Goal: Complete application form: Complete application form

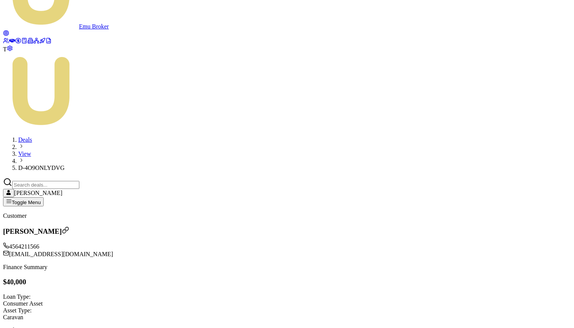
scroll to position [14, 0]
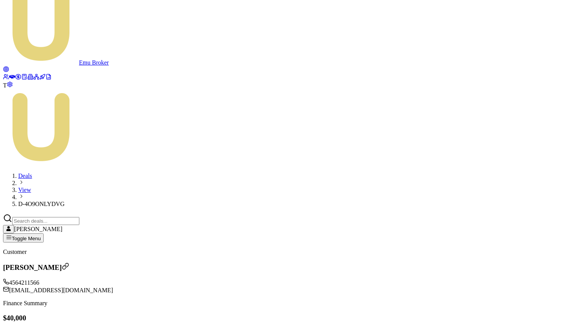
type input "[DATE]"
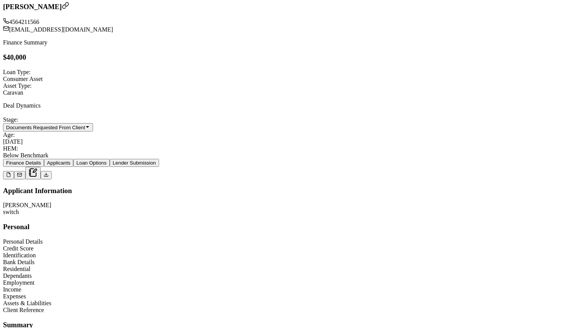
scroll to position [305, 0]
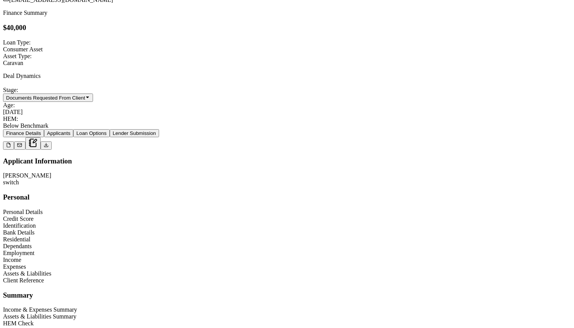
click at [83, 270] on div "Assets & Liabilities" at bounding box center [287, 273] width 568 height 7
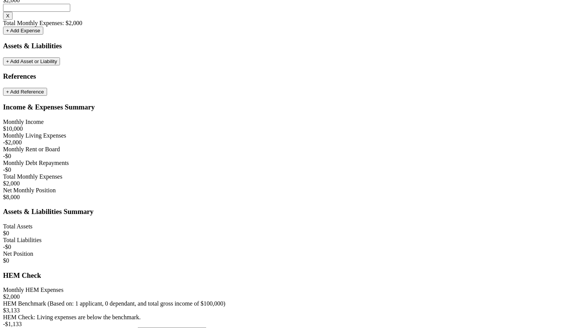
scroll to position [1417, 0]
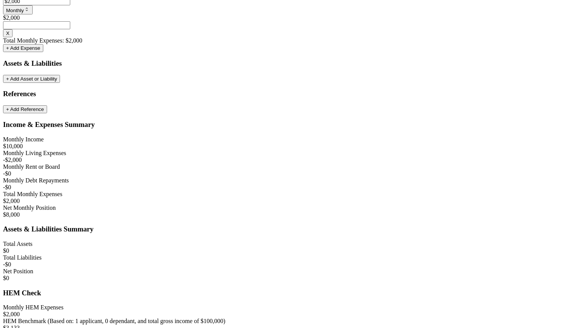
click at [60, 83] on button "+ Add Asset or Liability" at bounding box center [31, 79] width 57 height 8
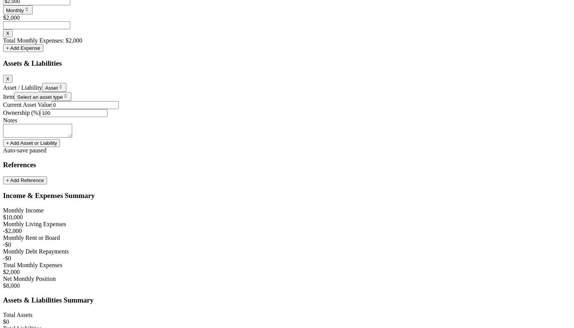
type input "$0"
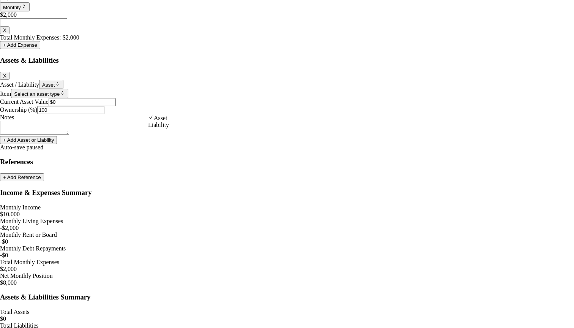
select select "LIABILITY"
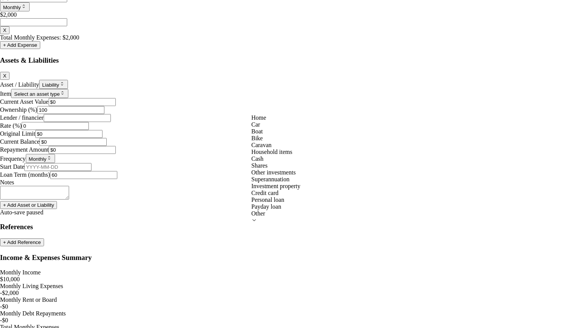
select select "CREDIT_CARD"
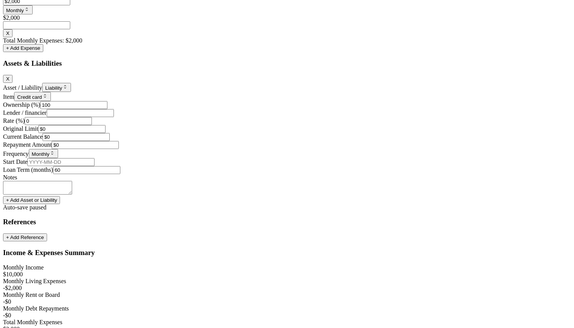
click at [92, 125] on input "0" at bounding box center [58, 121] width 67 height 8
drag, startPoint x: 276, startPoint y: 142, endPoint x: 259, endPoint y: 142, distance: 16.7
click at [92, 125] on input "0" at bounding box center [58, 121] width 67 height 8
type input "9"
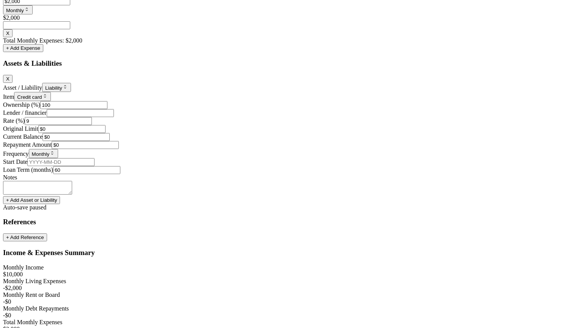
click at [241, 155] on div "X Asset / Liability Liability Asset Liability Item Credit card Home Car Boat Bi…" at bounding box center [287, 135] width 568 height 121
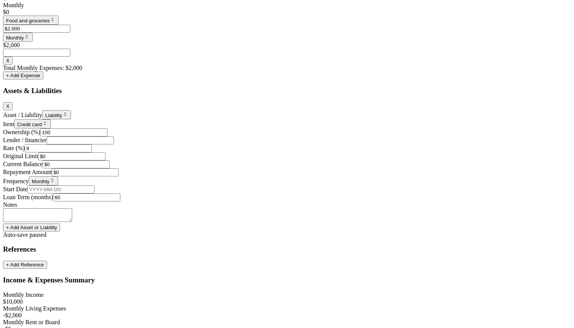
click at [114, 144] on input "Lender / financier" at bounding box center [80, 140] width 67 height 8
type input "Liberty"
click at [106, 160] on input "0" at bounding box center [71, 156] width 67 height 8
drag, startPoint x: 368, startPoint y: 161, endPoint x: 360, endPoint y: 161, distance: 8.4
click at [106, 160] on input "0" at bounding box center [71, 156] width 67 height 8
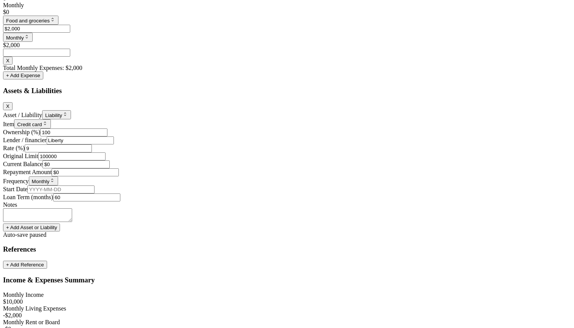
type input "$100,000"
click at [317, 180] on div "Frequency Monthly Weekly Fortnightly Monthly Quarterly Annually" at bounding box center [287, 180] width 568 height 9
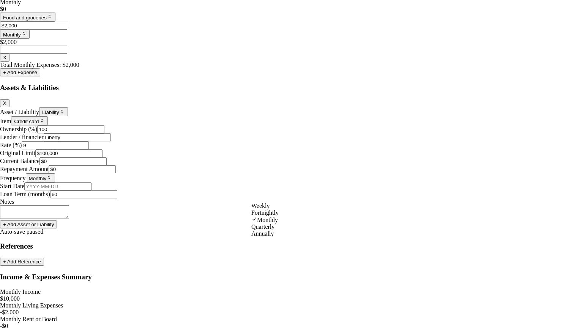
select select "QUARTERLY"
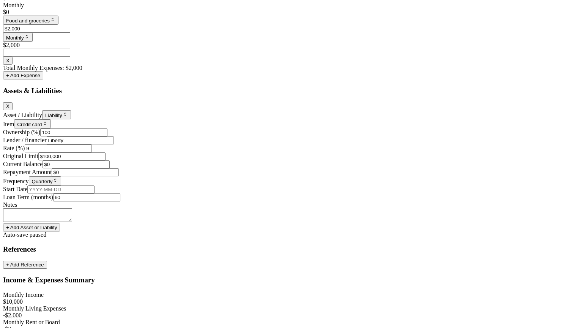
click at [292, 208] on div "Notes" at bounding box center [287, 204] width 568 height 7
click at [119, 176] on input "0" at bounding box center [85, 172] width 67 height 8
type input "$200"
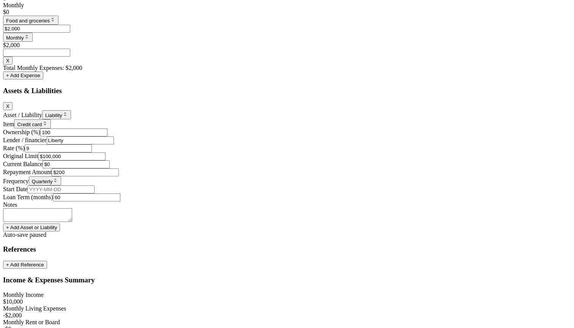
click at [231, 208] on div "X Asset / Liability Liability Asset Liability Item Credit card Home Car Boat Bi…" at bounding box center [287, 162] width 568 height 121
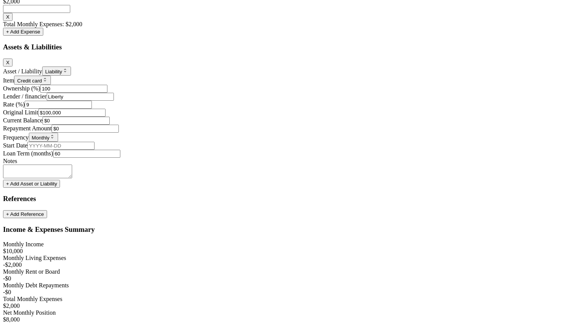
scroll to position [1470, 0]
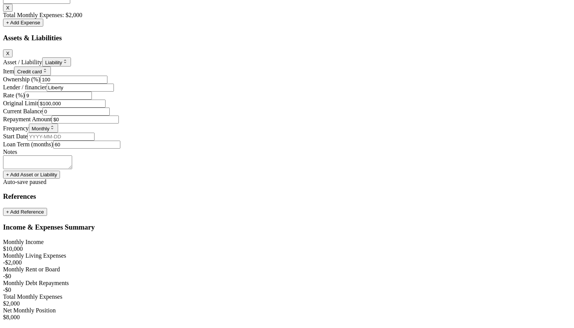
drag, startPoint x: 475, startPoint y: 108, endPoint x: 462, endPoint y: 108, distance: 13.3
click at [110, 108] on input "0" at bounding box center [76, 112] width 67 height 8
type input "$80,000"
click at [230, 158] on div "X Asset / Liability Liability Asset Liability Item Credit card Home Car Boat Bi…" at bounding box center [287, 109] width 568 height 121
click at [223, 150] on div "X Asset / Liability Liability Asset Liability Item Credit card Home Car Boat Bi…" at bounding box center [287, 109] width 568 height 121
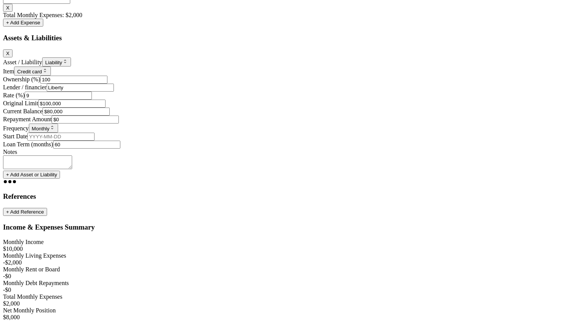
type input "0"
click at [119, 123] on input "0" at bounding box center [85, 119] width 67 height 8
drag, startPoint x: 166, startPoint y: 143, endPoint x: 148, endPoint y: 143, distance: 18.2
click at [119, 123] on input "0" at bounding box center [85, 119] width 67 height 8
type input "$300"
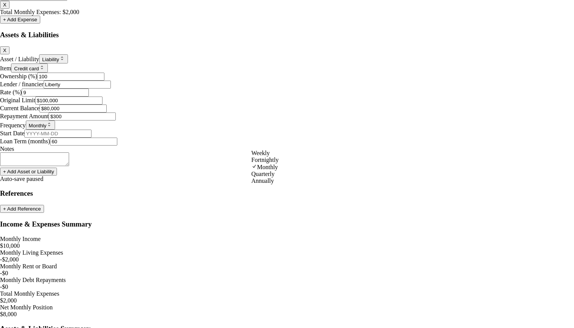
select select "WEEKLY"
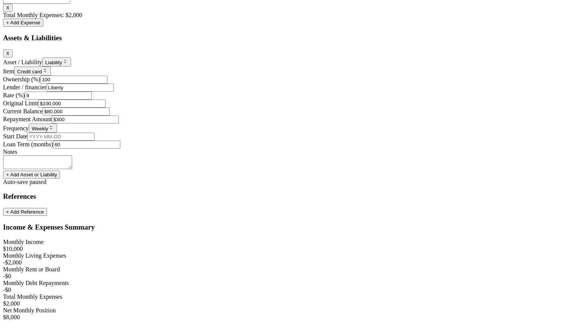
click at [286, 155] on div "Notes" at bounding box center [287, 152] width 568 height 7
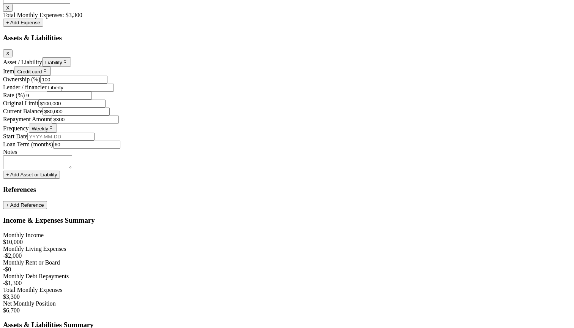
click at [95, 141] on input "Start Date" at bounding box center [60, 137] width 67 height 8
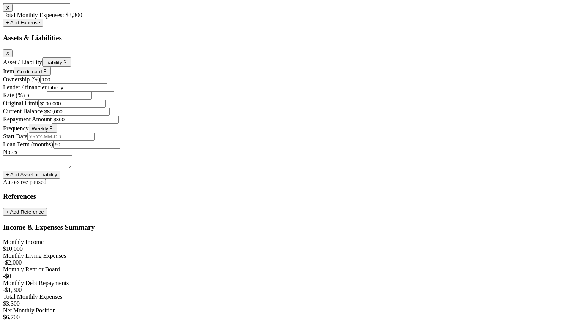
click at [368, 155] on div "Notes" at bounding box center [287, 152] width 568 height 7
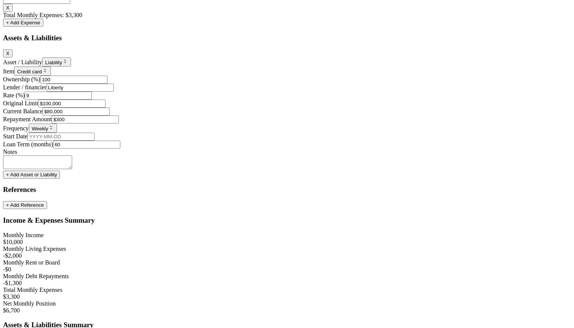
click at [60, 179] on button "+ Add Asset or Liability" at bounding box center [31, 175] width 57 height 8
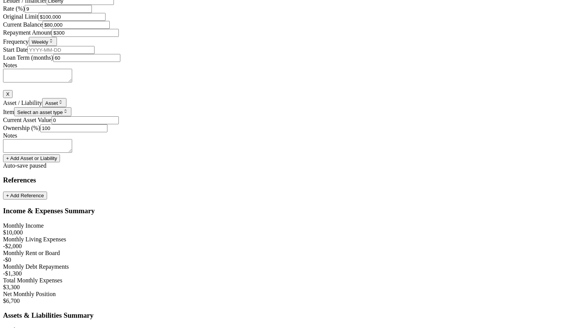
scroll to position [1565, 0]
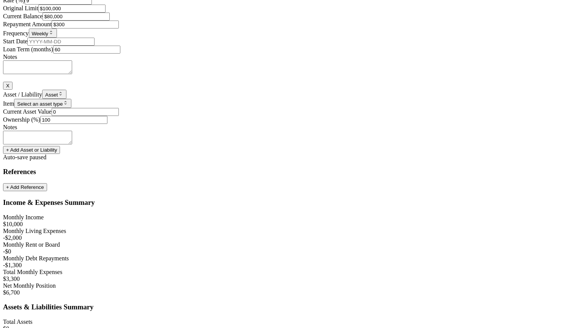
type input "$0"
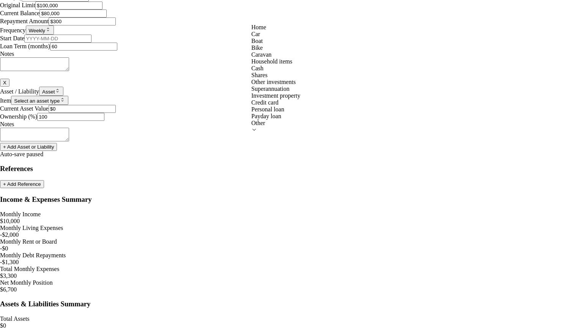
select select "SUPERANNUATION"
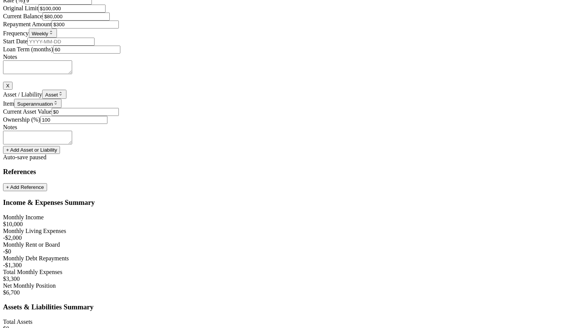
type input "0"
drag, startPoint x: 377, startPoint y: 180, endPoint x: 356, endPoint y: 180, distance: 20.1
click at [119, 116] on input "0" at bounding box center [85, 112] width 67 height 8
type input "$300,000"
click at [383, 131] on div "Notes" at bounding box center [287, 127] width 568 height 7
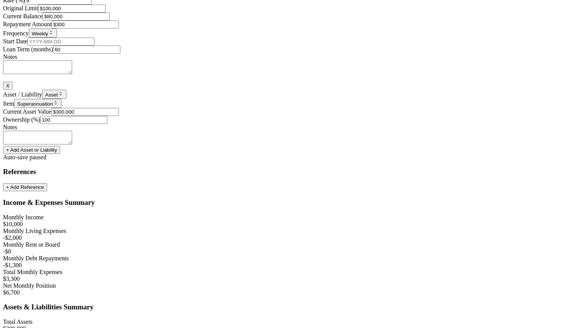
click at [72, 144] on textarea at bounding box center [37, 138] width 69 height 14
type textarea "test test test"
click at [350, 154] on div "X Asset / Liability Liability Asset Liability Item Credit card Home Car Boat Bi…" at bounding box center [287, 53] width 568 height 199
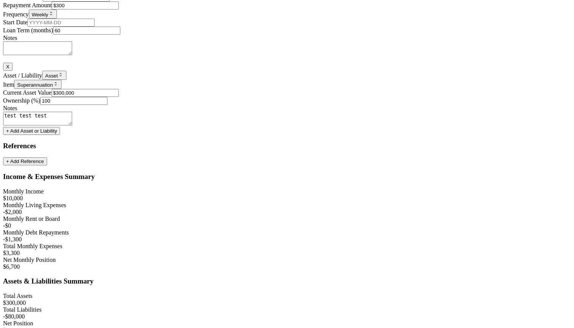
scroll to position [1605, 0]
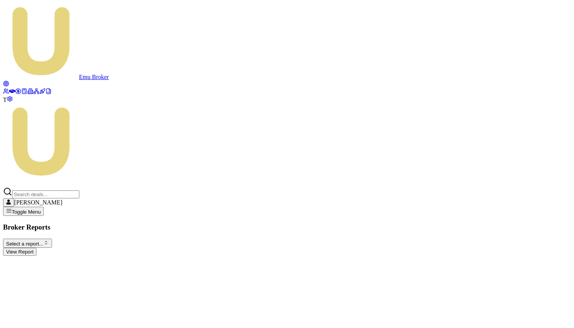
click at [113, 62] on html "Emu Broker T Matt Leeburn Toggle Menu Broker Reports Select a report... Equifax…" at bounding box center [287, 131] width 574 height 262
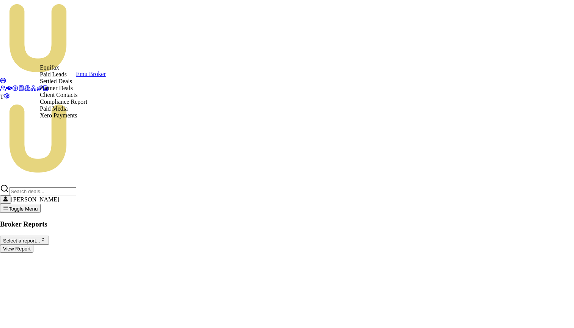
select select "settled-deals"
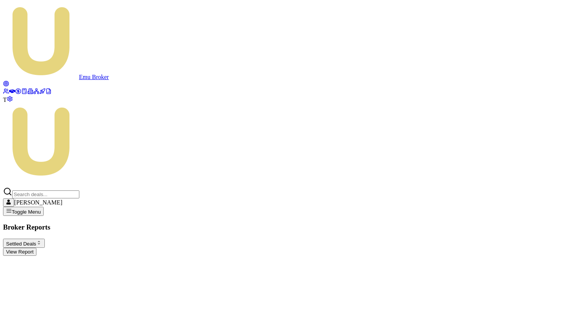
click at [36, 248] on button "View Report" at bounding box center [19, 252] width 33 height 8
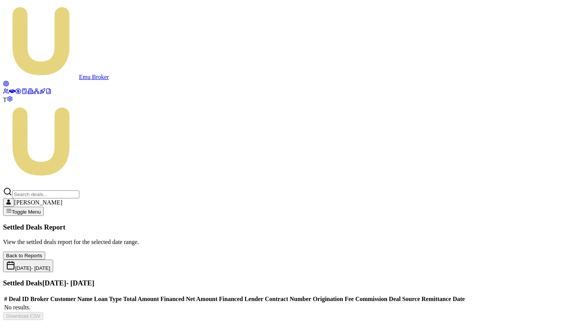
click at [11, 88] on icon at bounding box center [12, 91] width 6 height 6
